Goal: Task Accomplishment & Management: Manage account settings

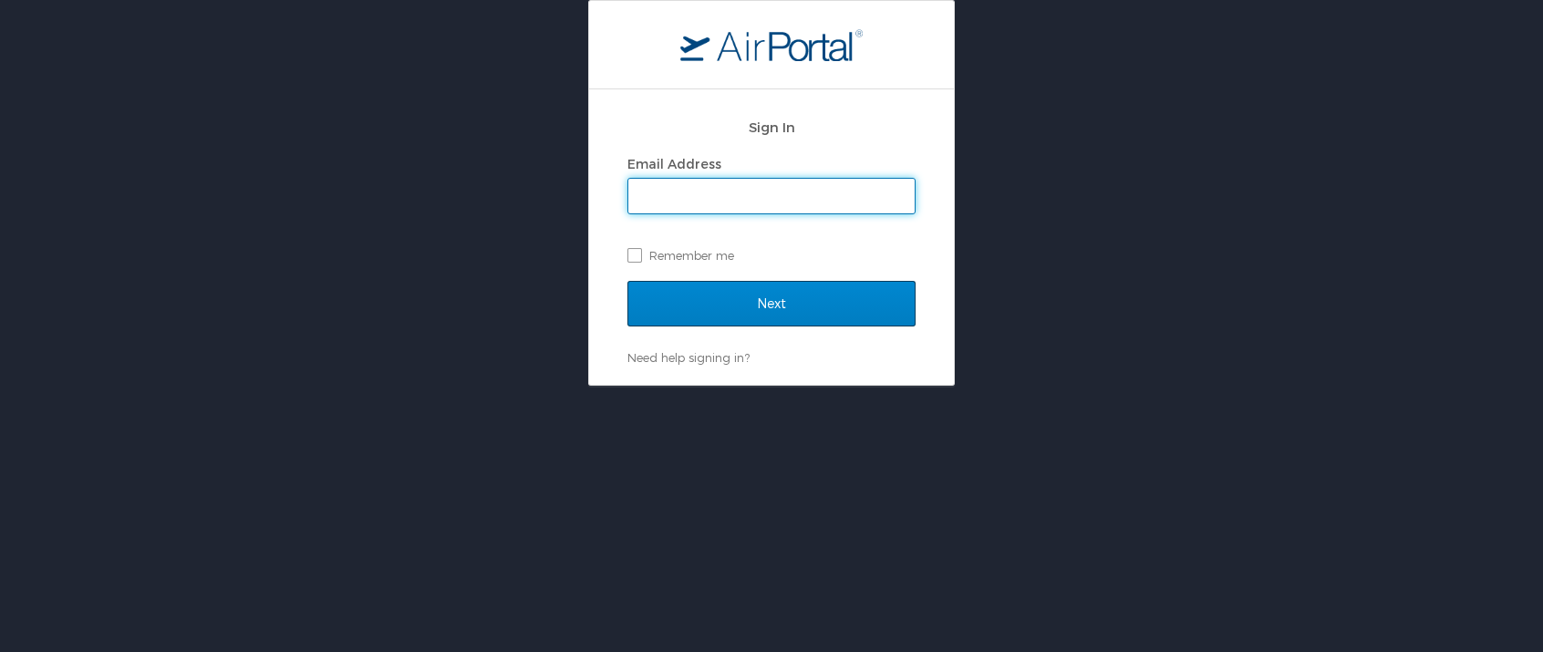
type input "[PERSON_NAME][EMAIL_ADDRESS][DOMAIN_NAME]"
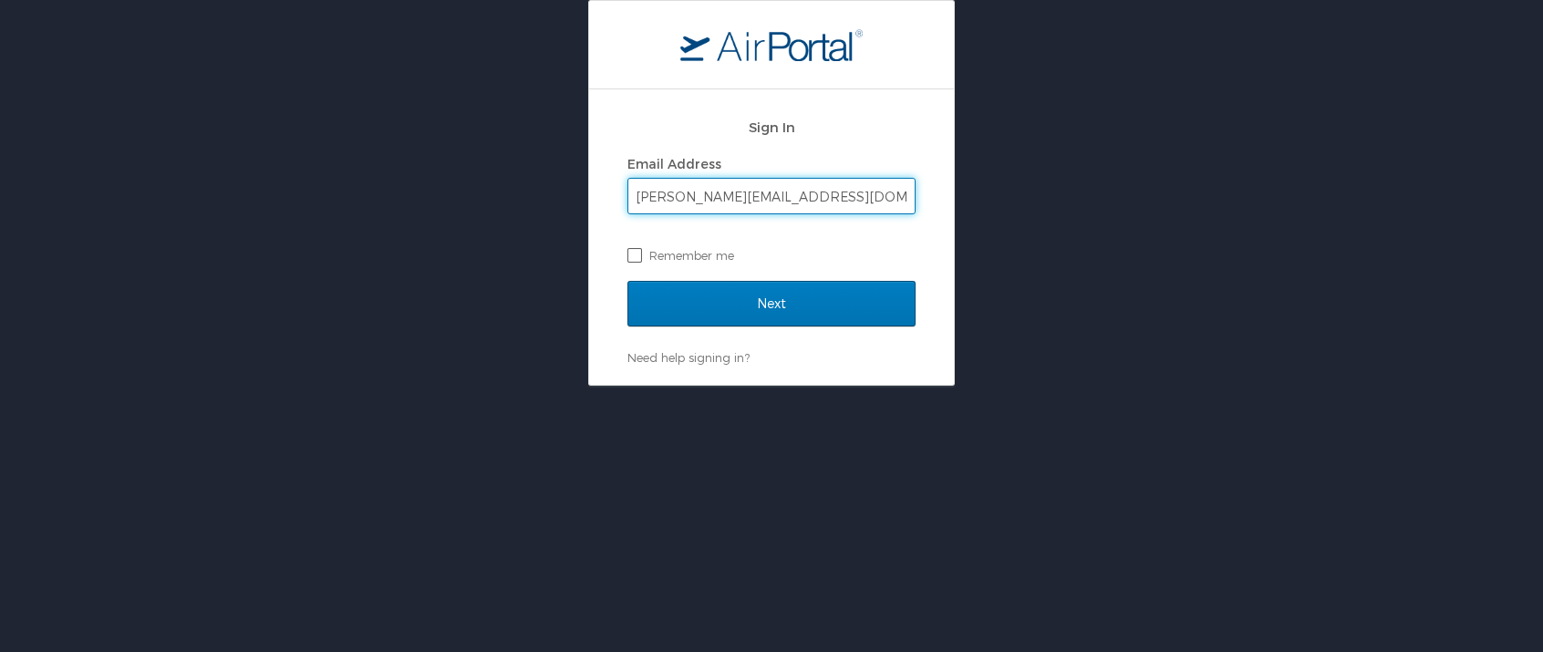
click at [630, 254] on label "Remember me" at bounding box center [772, 255] width 288 height 27
click at [630, 254] on input "Remember me" at bounding box center [634, 254] width 12 height 12
checkbox input "true"
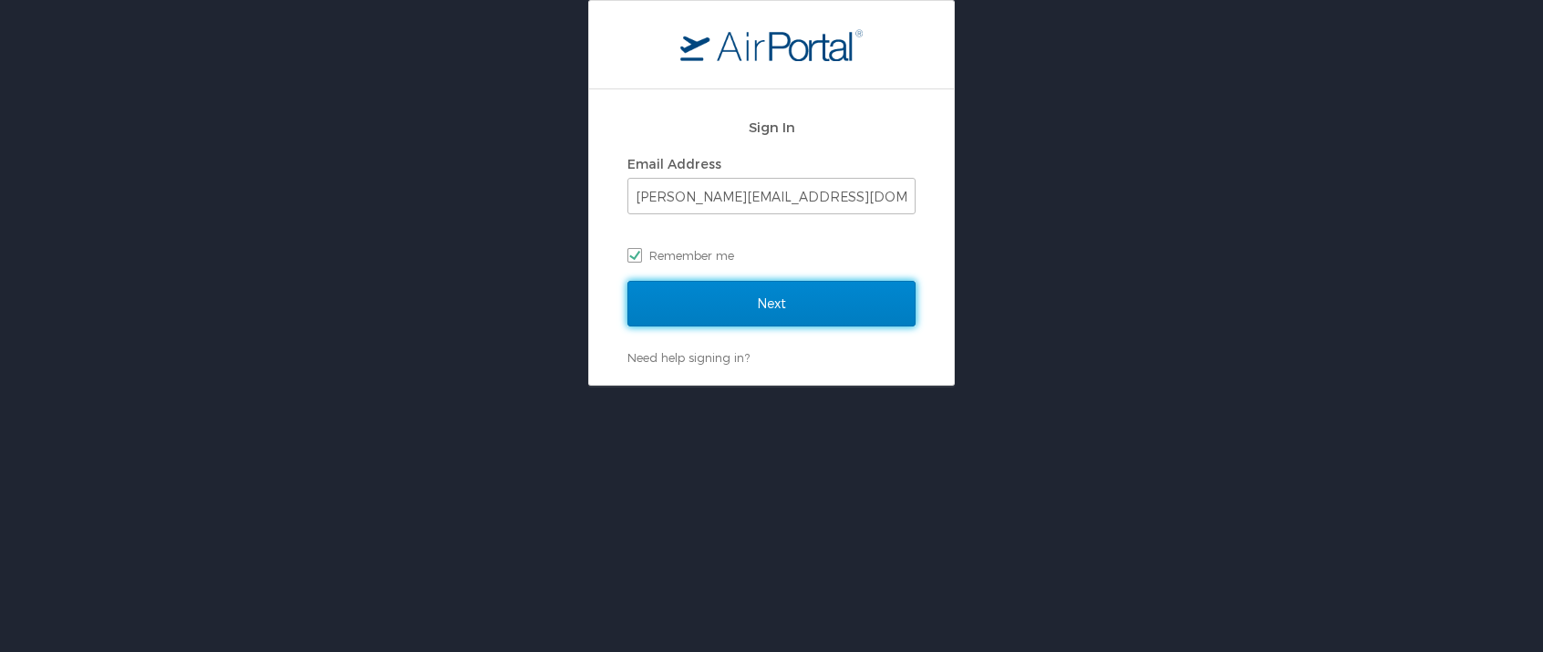
click at [715, 320] on input "Next" at bounding box center [772, 304] width 288 height 46
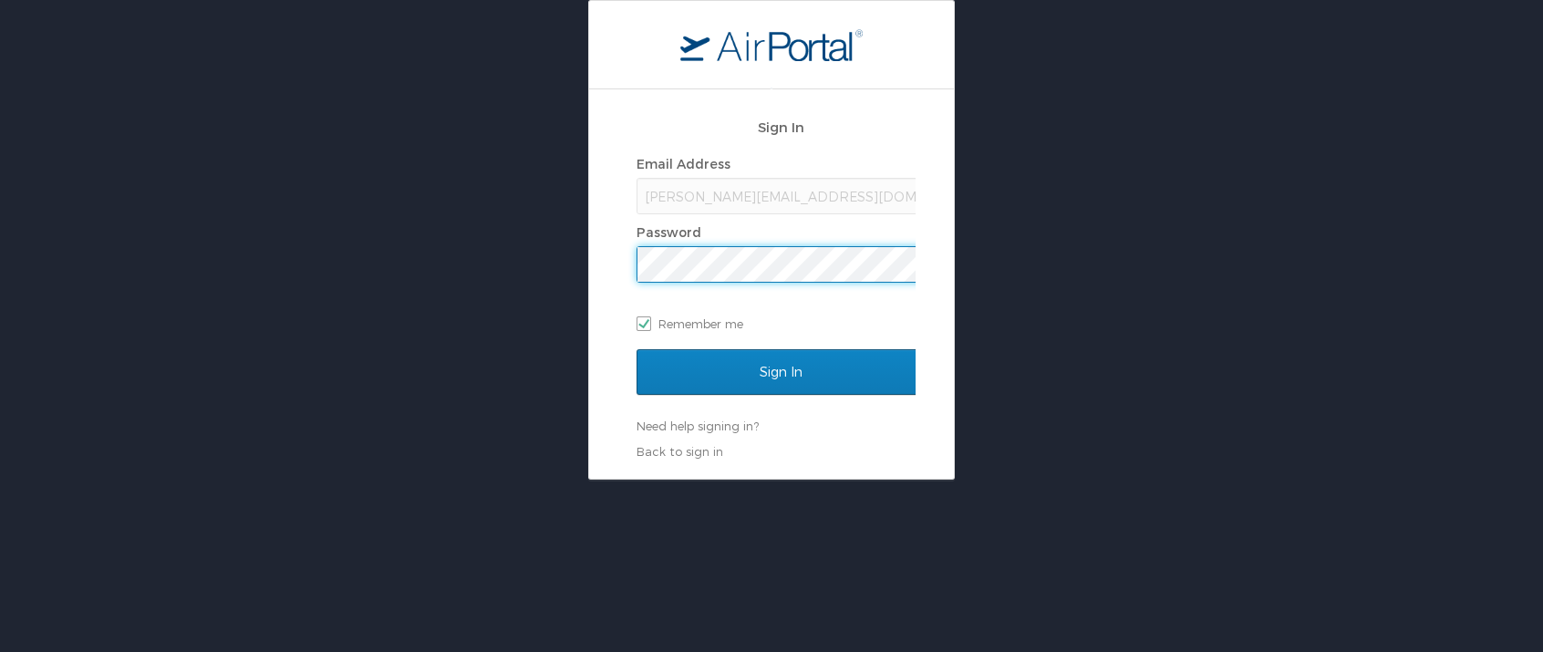
scroll to position [0, 4]
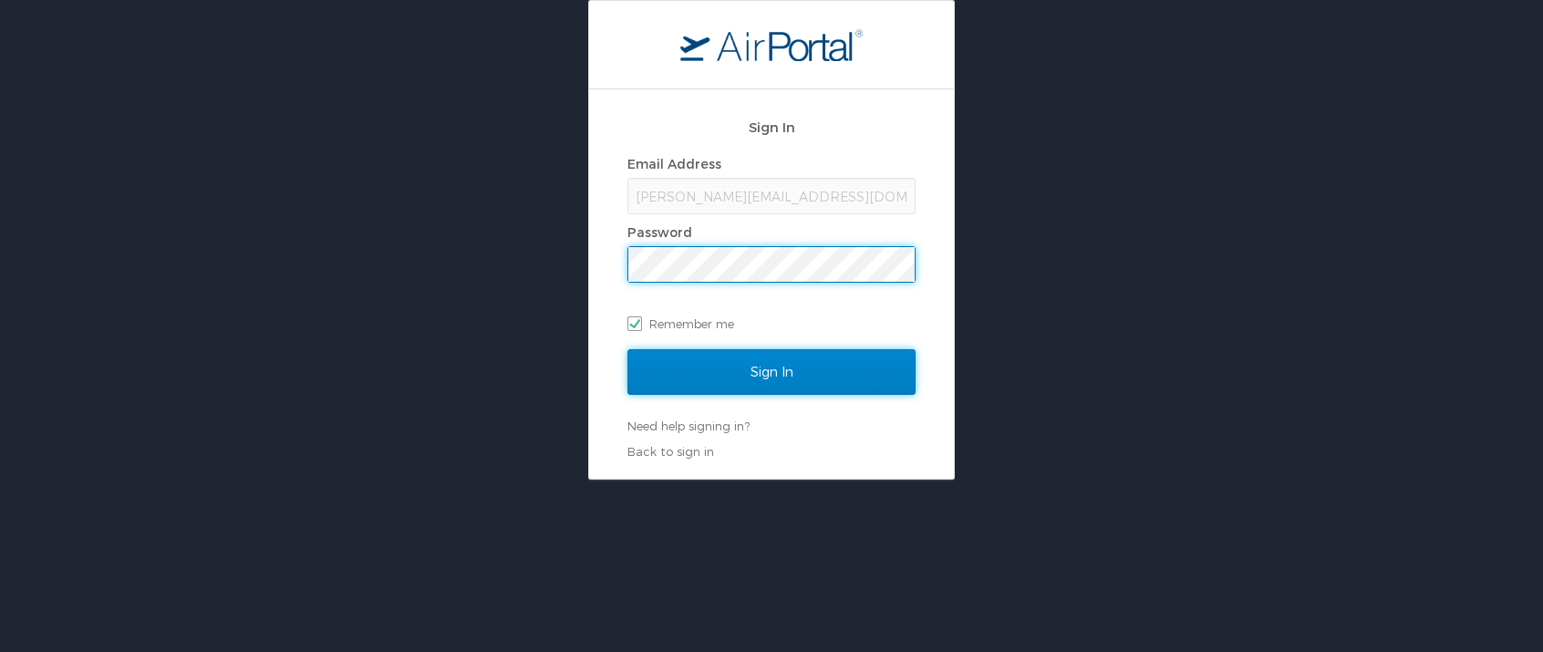
click at [681, 367] on input "Sign In" at bounding box center [772, 372] width 288 height 46
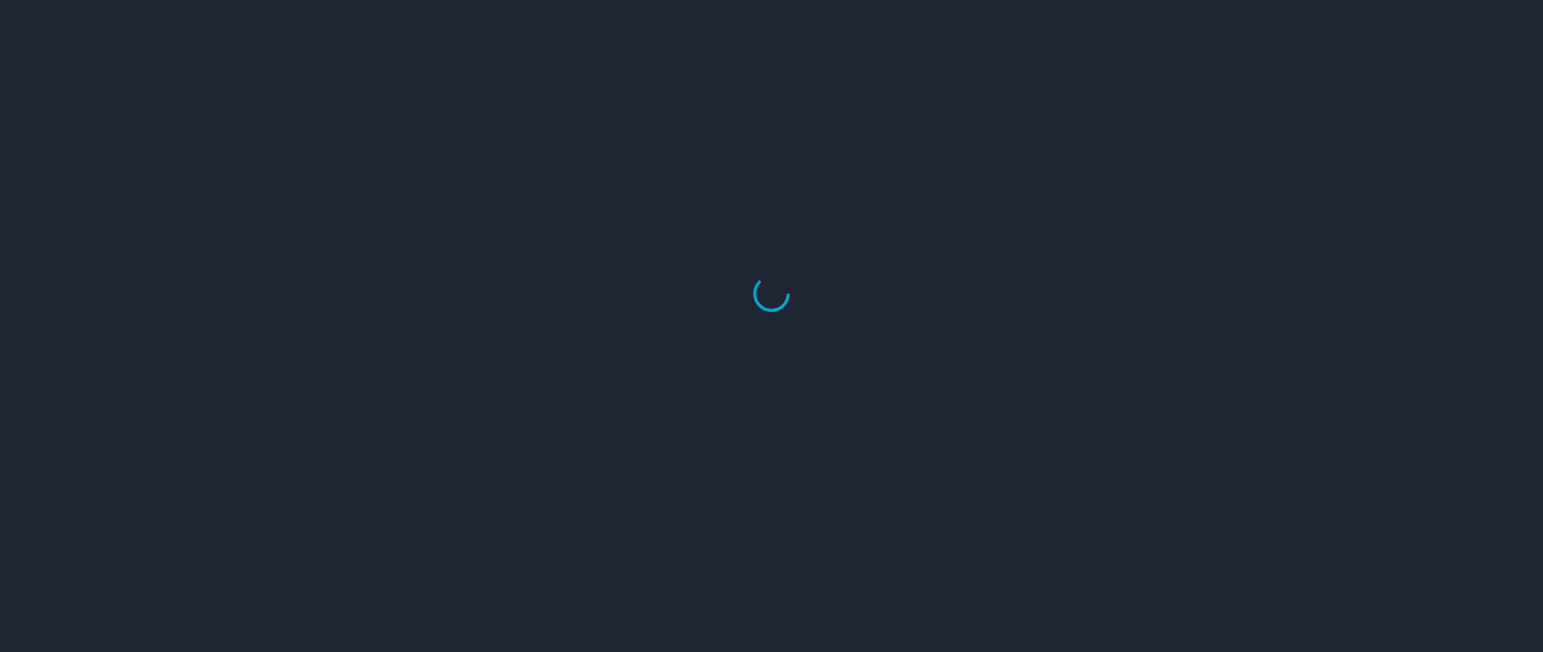
select select "US"
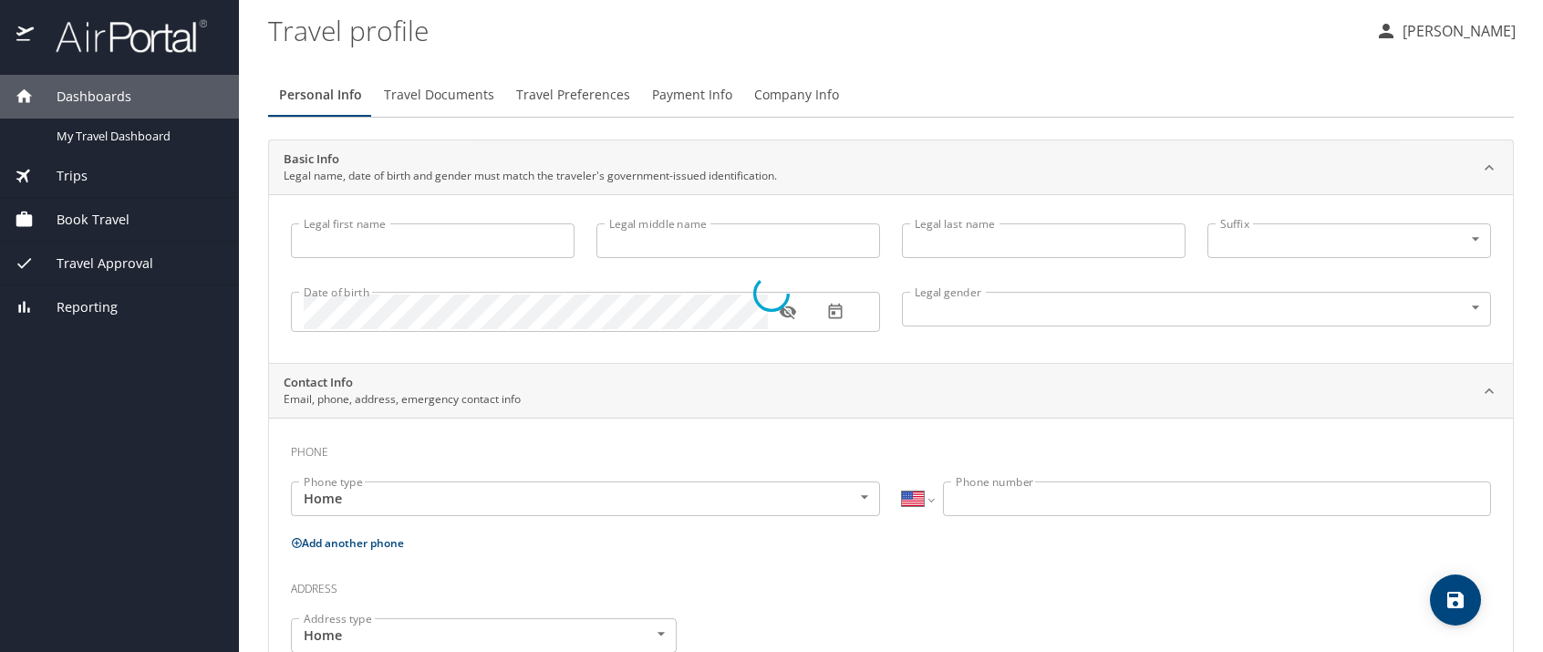
type input "[PERSON_NAME]"
type input "[DEMOGRAPHIC_DATA]"
type input "[PERSON_NAME]"
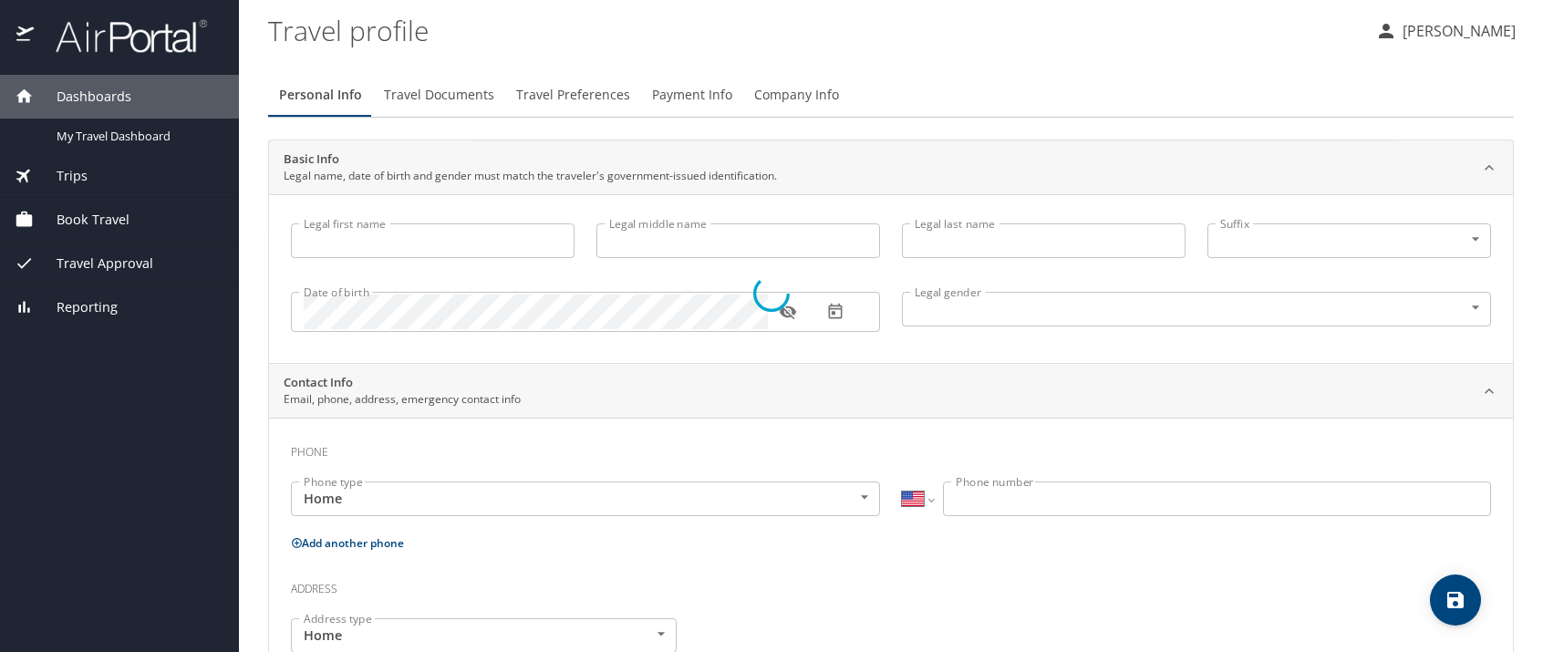
type input "[PERSON_NAME]"
type input "[PHONE_NUMBER]"
type input "[EMAIL_ADDRESS][DOMAIN_NAME]"
select select "US"
